Goal: Task Accomplishment & Management: Use online tool/utility

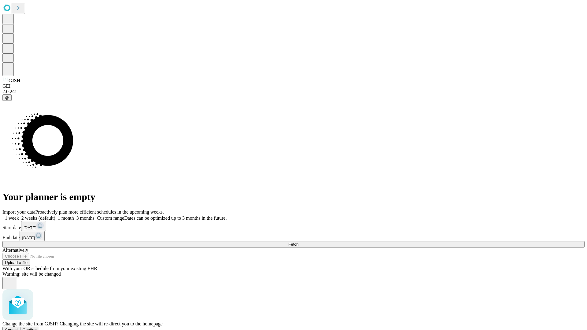
click at [37, 328] on span "Confirm" at bounding box center [30, 330] width 14 height 5
click at [74, 216] on label "1 month" at bounding box center [64, 218] width 19 height 5
click at [298, 242] on span "Fetch" at bounding box center [293, 244] width 10 height 5
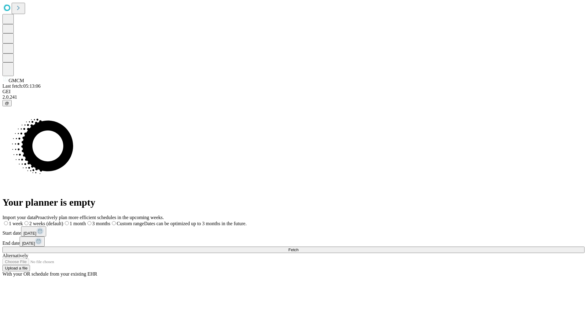
click at [86, 221] on label "1 month" at bounding box center [74, 223] width 23 height 5
click at [298, 248] on span "Fetch" at bounding box center [293, 250] width 10 height 5
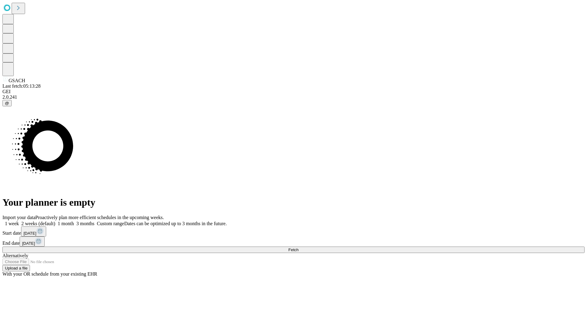
click at [74, 221] on label "1 month" at bounding box center [64, 223] width 19 height 5
click at [298, 248] on span "Fetch" at bounding box center [293, 250] width 10 height 5
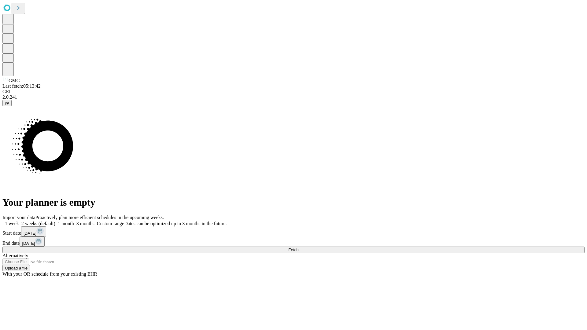
click at [74, 221] on label "1 month" at bounding box center [64, 223] width 19 height 5
click at [298, 248] on span "Fetch" at bounding box center [293, 250] width 10 height 5
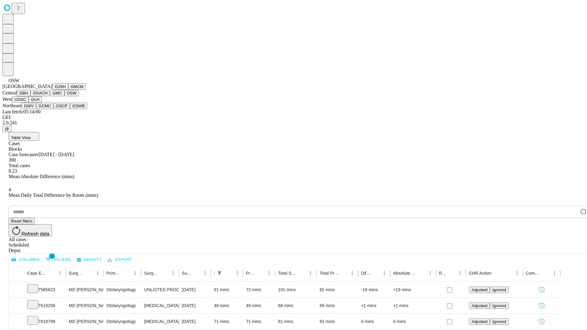
click at [29, 103] on button "OSSC" at bounding box center [20, 99] width 17 height 6
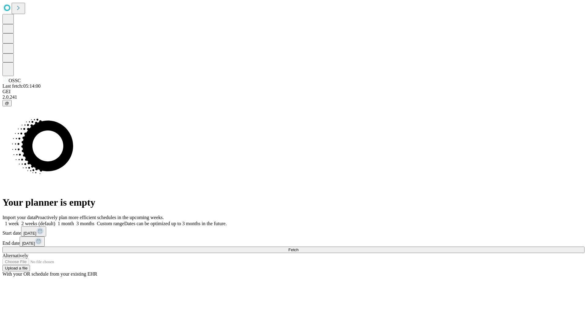
click at [298, 248] on span "Fetch" at bounding box center [293, 250] width 10 height 5
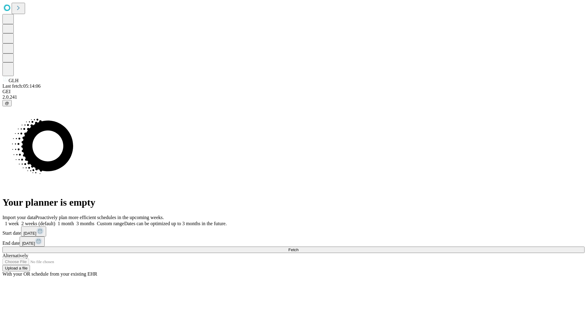
click at [74, 221] on label "1 month" at bounding box center [64, 223] width 19 height 5
click at [298, 248] on span "Fetch" at bounding box center [293, 250] width 10 height 5
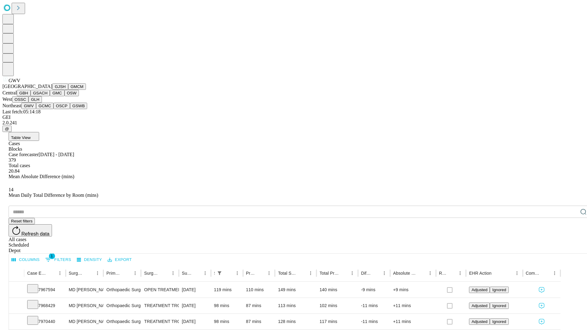
click at [47, 109] on button "GCMC" at bounding box center [44, 106] width 17 height 6
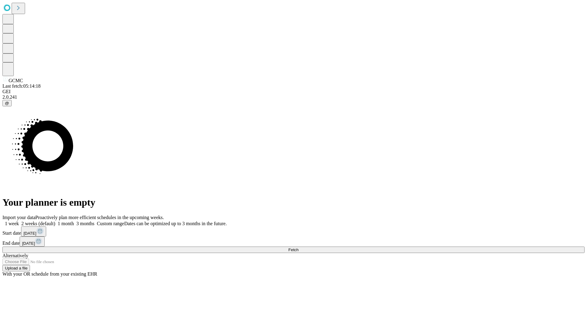
click at [74, 221] on label "1 month" at bounding box center [64, 223] width 19 height 5
click at [298, 248] on span "Fetch" at bounding box center [293, 250] width 10 height 5
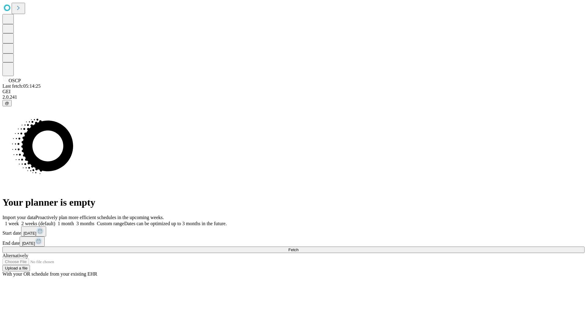
click at [74, 221] on label "1 month" at bounding box center [64, 223] width 19 height 5
click at [298, 248] on span "Fetch" at bounding box center [293, 250] width 10 height 5
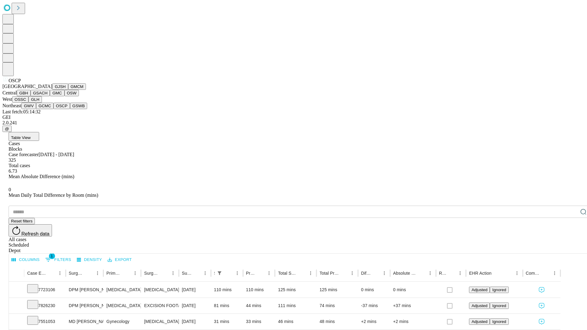
click at [70, 109] on button "GSWB" at bounding box center [78, 106] width 17 height 6
